Goal: Navigation & Orientation: Go to known website

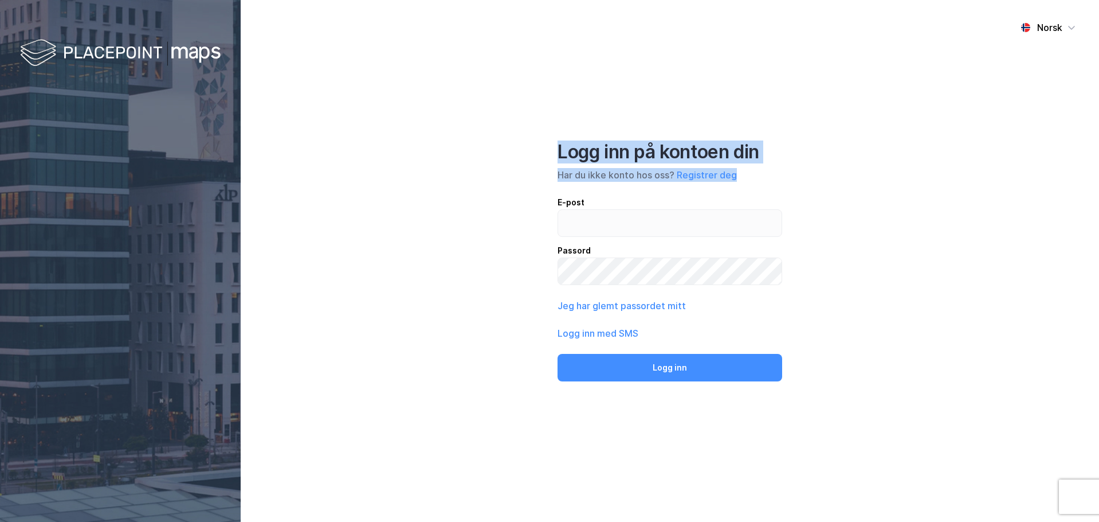
drag, startPoint x: 565, startPoint y: 155, endPoint x: 786, endPoint y: 173, distance: 221.4
click at [786, 173] on div "Norsk Logg inn på kontoen din Har du ikke konto hos oss? Registrer deg E-post P…" at bounding box center [670, 261] width 859 height 522
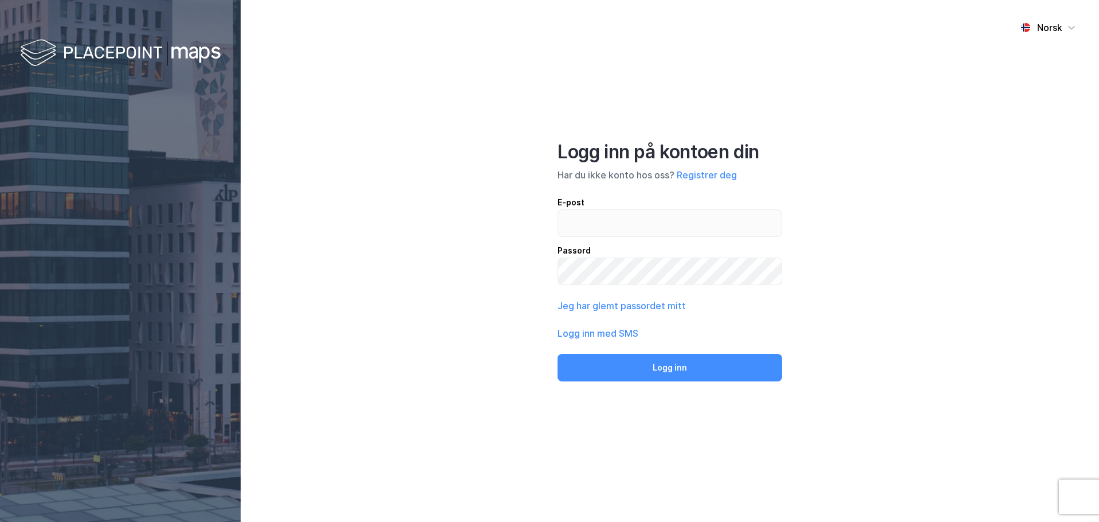
click at [786, 173] on div "Norsk Logg inn på kontoen din Har du ikke konto hos oss? Registrer deg E-post P…" at bounding box center [670, 261] width 859 height 522
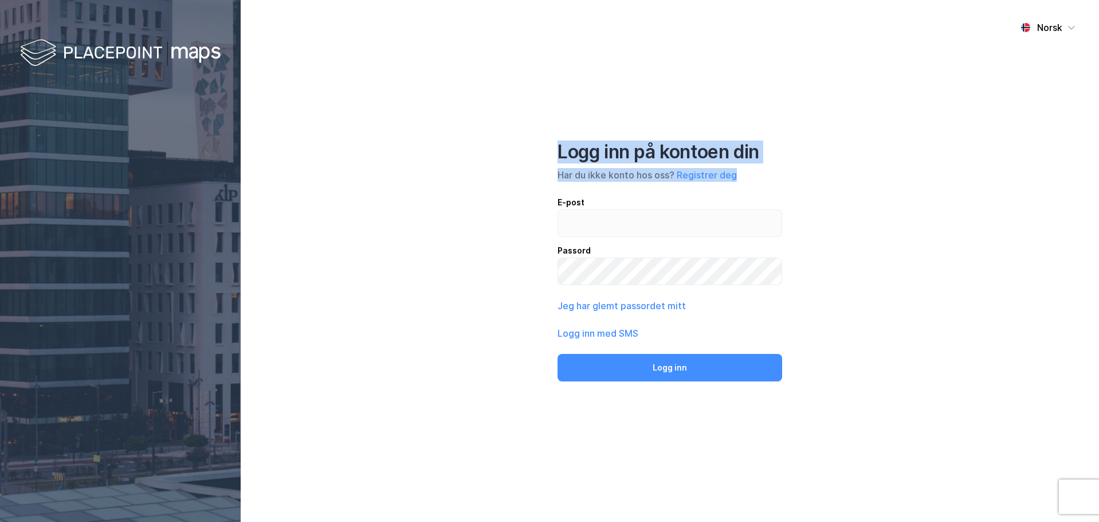
drag, startPoint x: 786, startPoint y: 173, endPoint x: 538, endPoint y: 151, distance: 249.7
click at [538, 151] on div "Norsk Logg inn på kontoen din Har du ikke konto hos oss? Registrer deg E-post P…" at bounding box center [670, 261] width 859 height 522
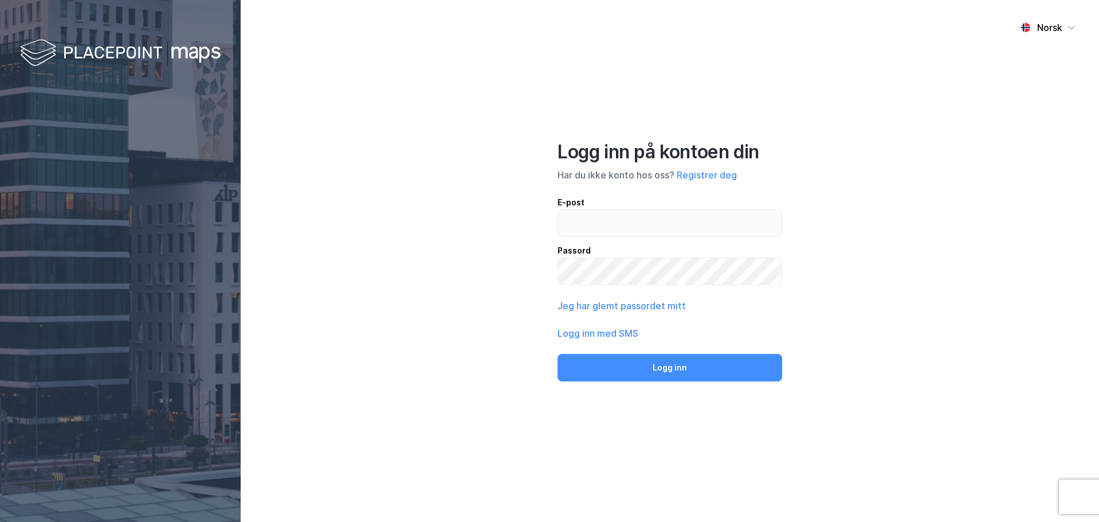
drag, startPoint x: 538, startPoint y: 151, endPoint x: 820, endPoint y: 183, distance: 284.4
click at [820, 183] on div "Norsk Logg inn på kontoen din Har du ikke konto hos oss? Registrer deg E-post P…" at bounding box center [670, 261] width 859 height 522
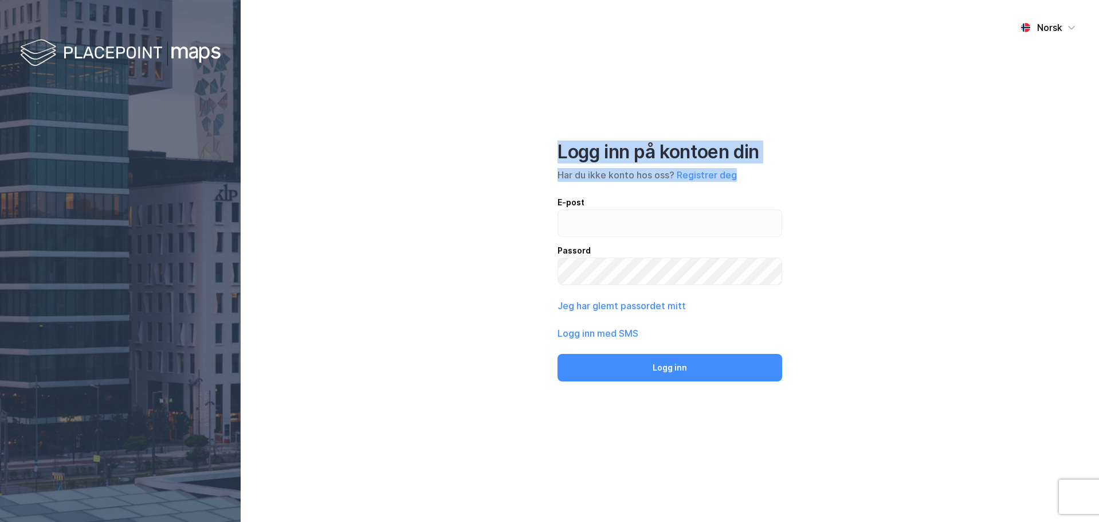
drag, startPoint x: 544, startPoint y: 151, endPoint x: 799, endPoint y: 185, distance: 257.3
click at [799, 185] on div "Norsk Logg inn på kontoen din Har du ikke konto hos oss? Registrer deg E-post P…" at bounding box center [670, 261] width 859 height 522
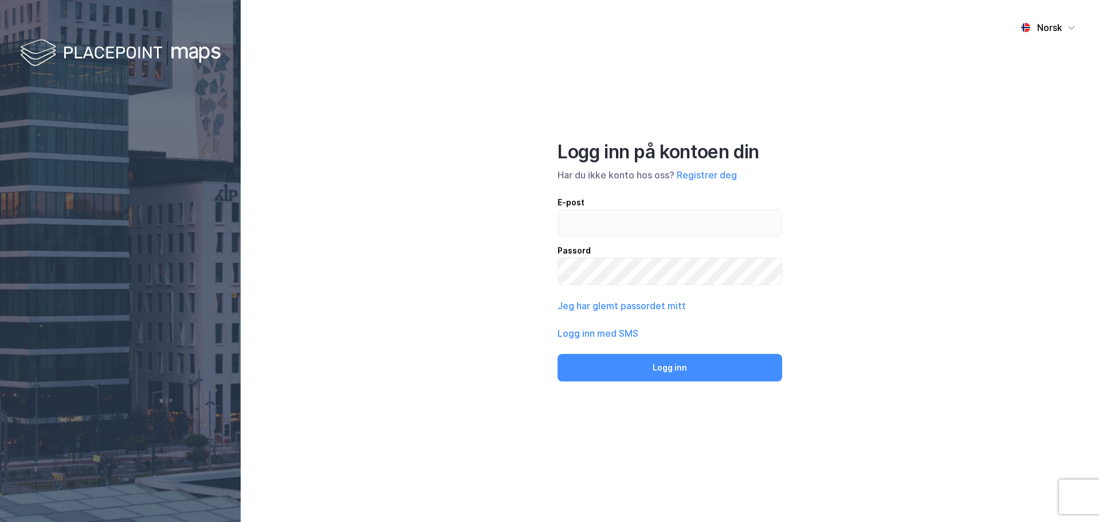
click at [798, 182] on div "Norsk Logg inn på kontoen din Har du ikke konto hos oss? Registrer deg E-post P…" at bounding box center [670, 261] width 859 height 522
click at [600, 222] on input "email" at bounding box center [670, 223] width 224 height 26
type input "[PERSON_NAME][EMAIL_ADDRESS][DOMAIN_NAME]"
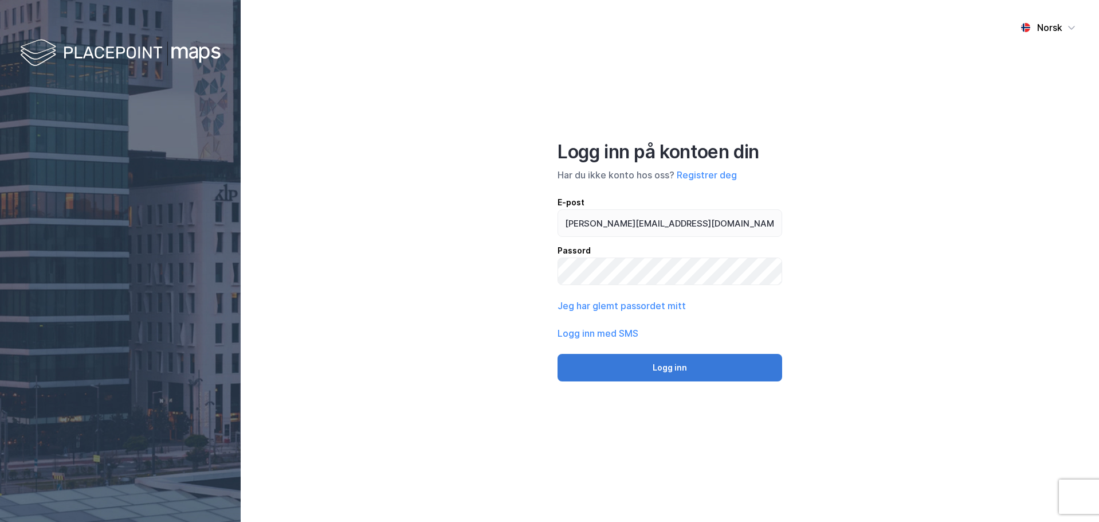
click at [684, 362] on button "Logg inn" at bounding box center [670, 368] width 225 height 28
